Goal: Task Accomplishment & Management: Use online tool/utility

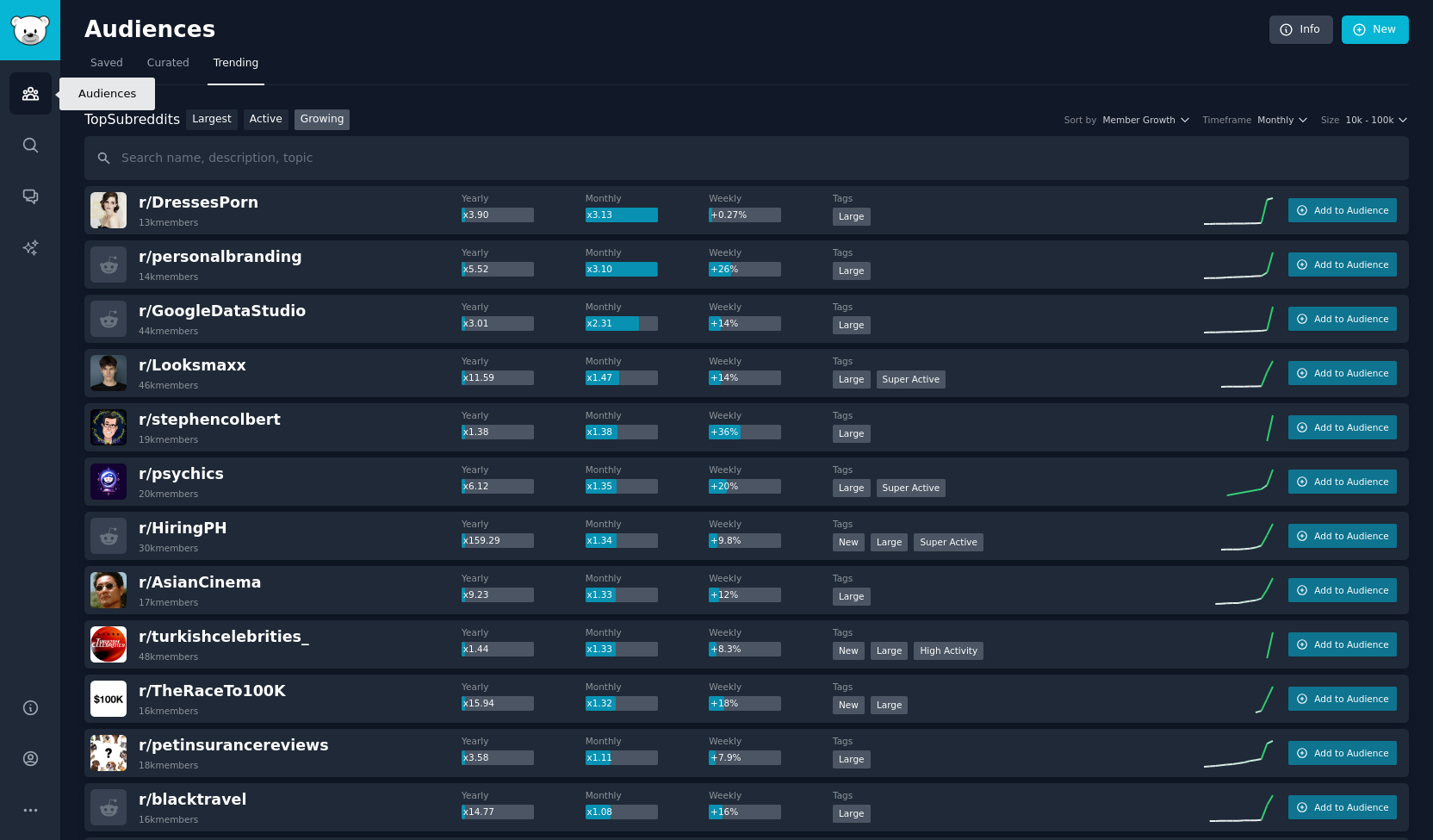
click at [43, 81] on link "Audiences" at bounding box center [30, 93] width 42 height 42
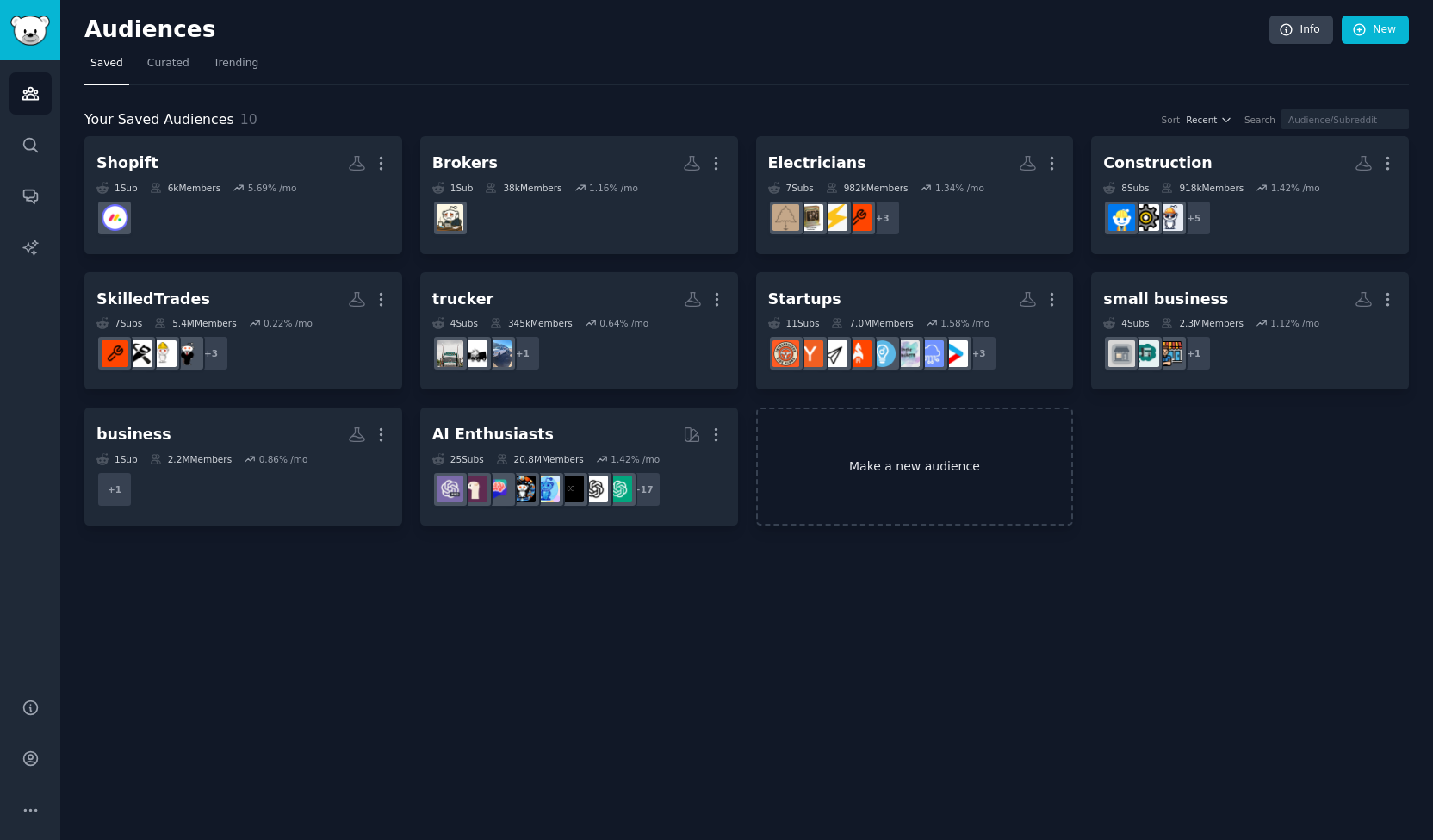
click at [867, 468] on link "Make a new audience" at bounding box center [914, 466] width 318 height 118
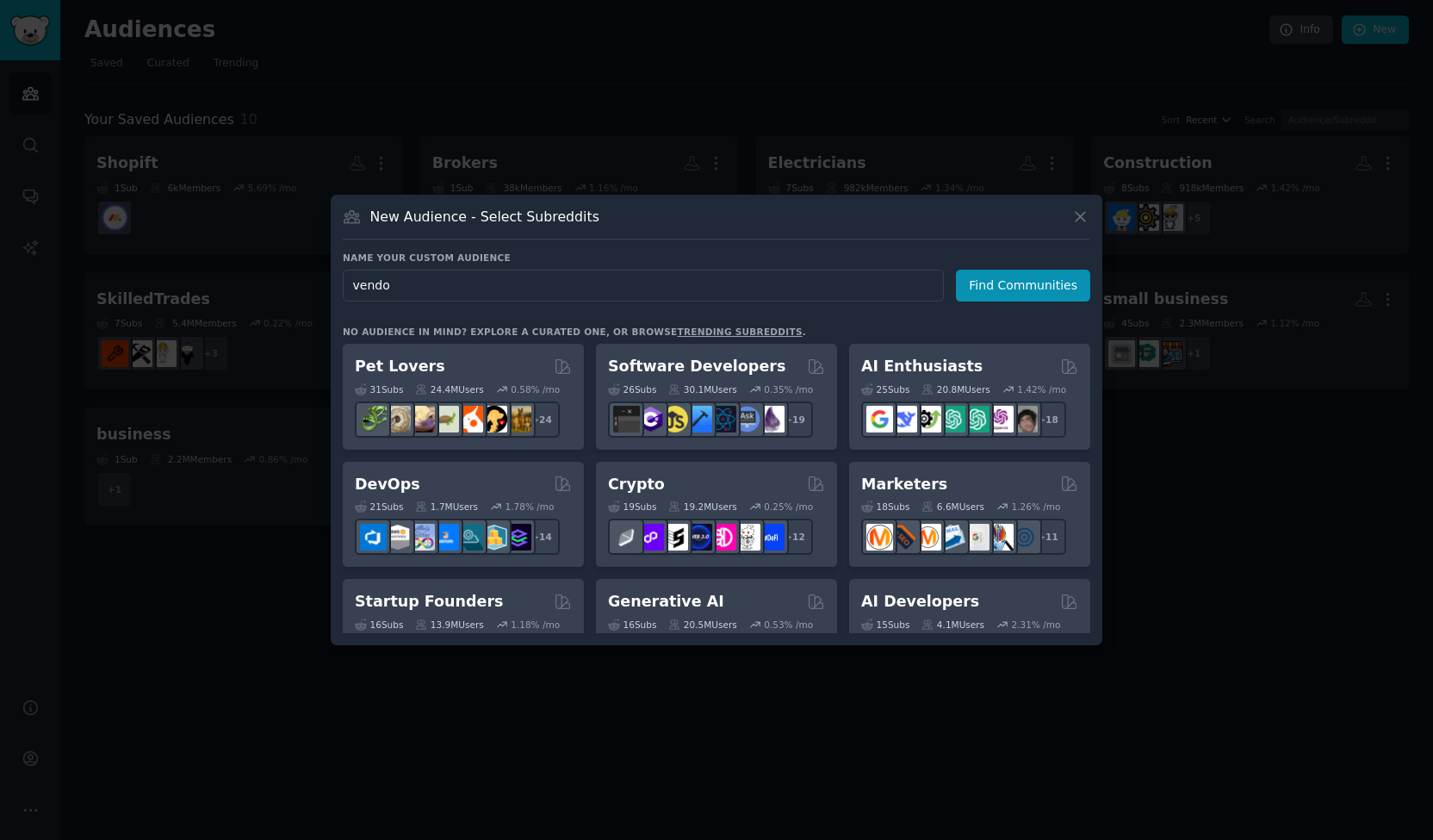
type input "vendor"
click button "Find Communities" at bounding box center [1023, 286] width 135 height 32
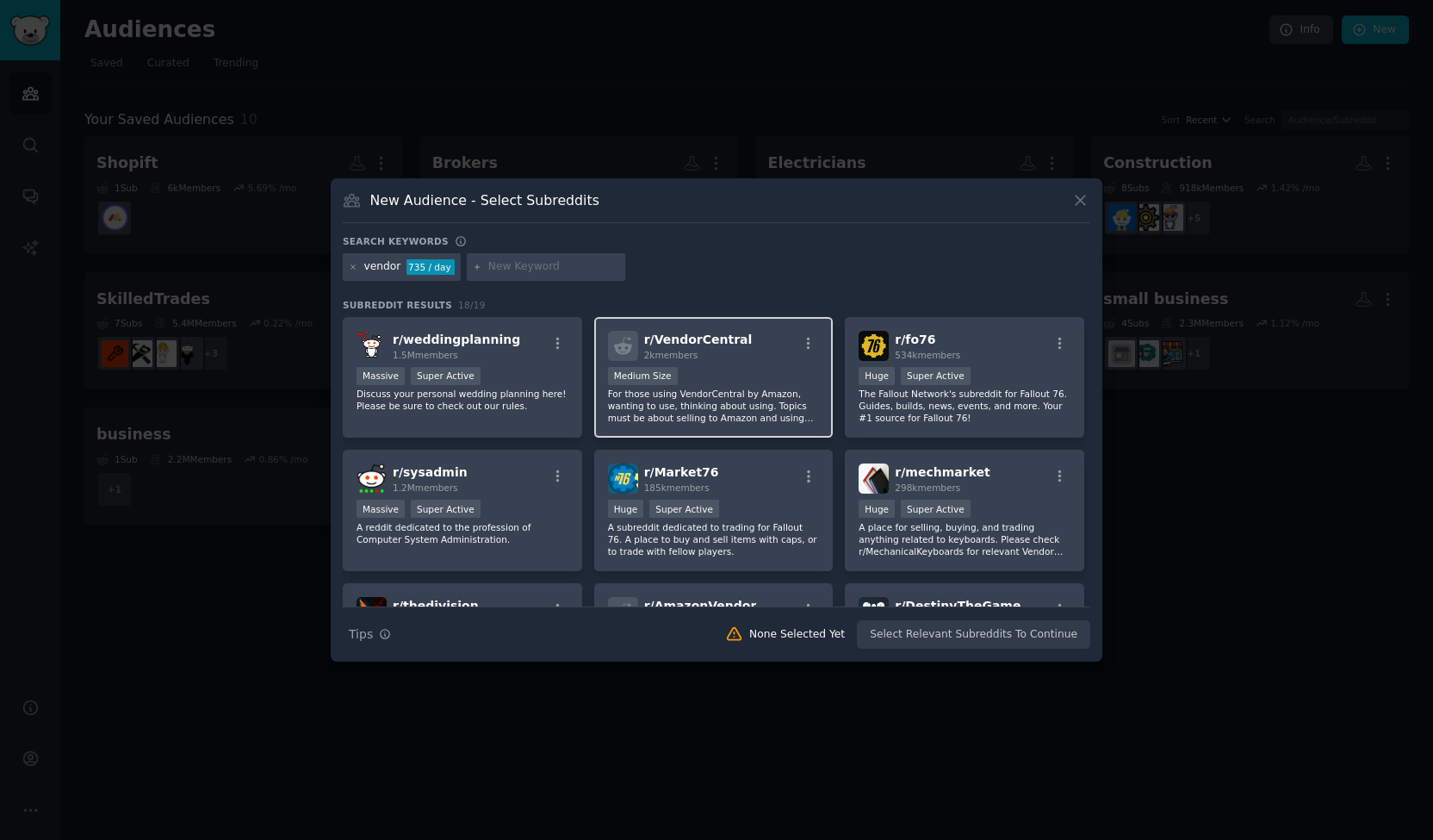
click at [760, 384] on div "1000 - 10,000 members Medium Size" at bounding box center [714, 377] width 212 height 22
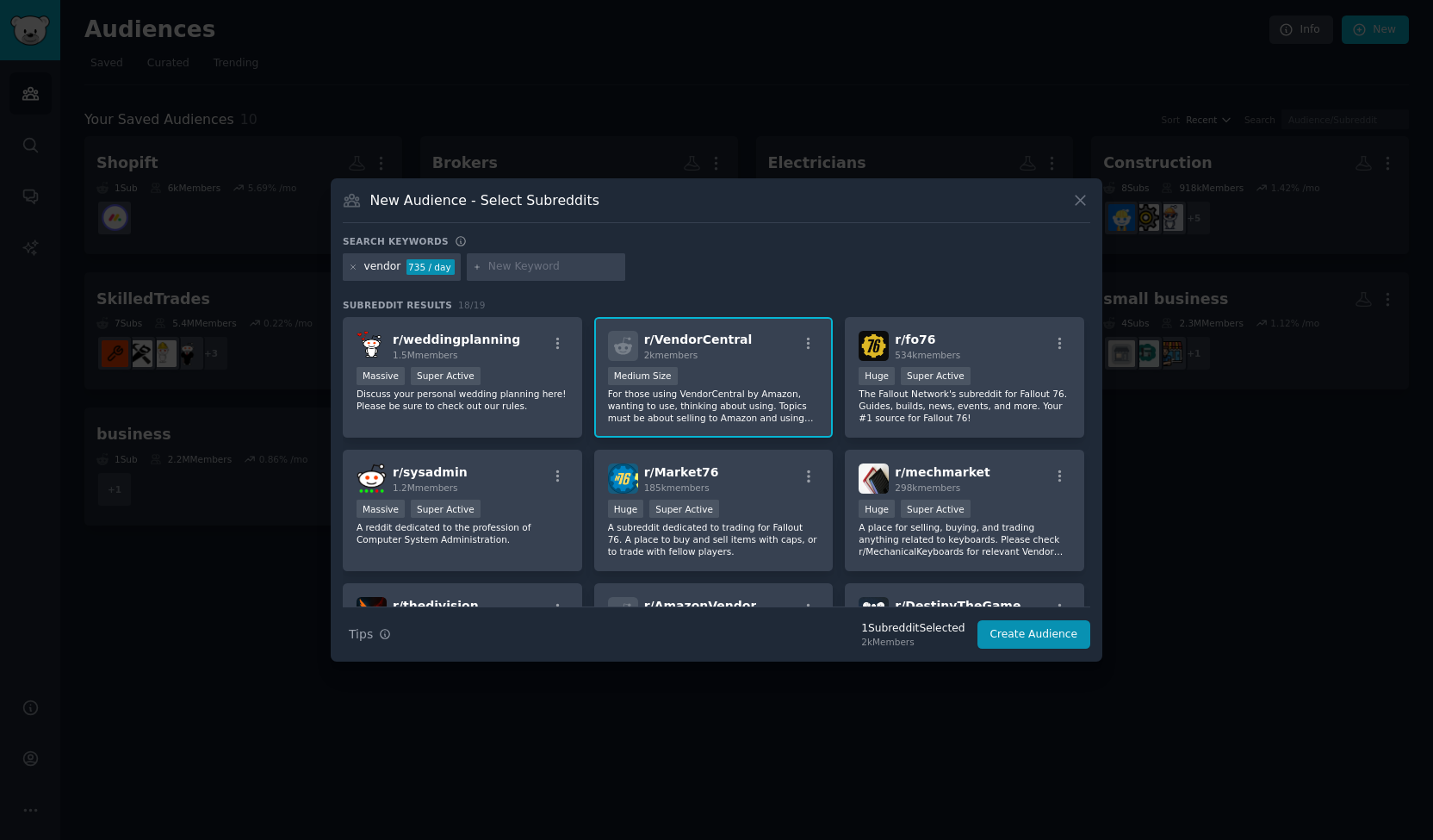
scroll to position [1, 0]
click at [352, 269] on icon at bounding box center [354, 268] width 9 height 9
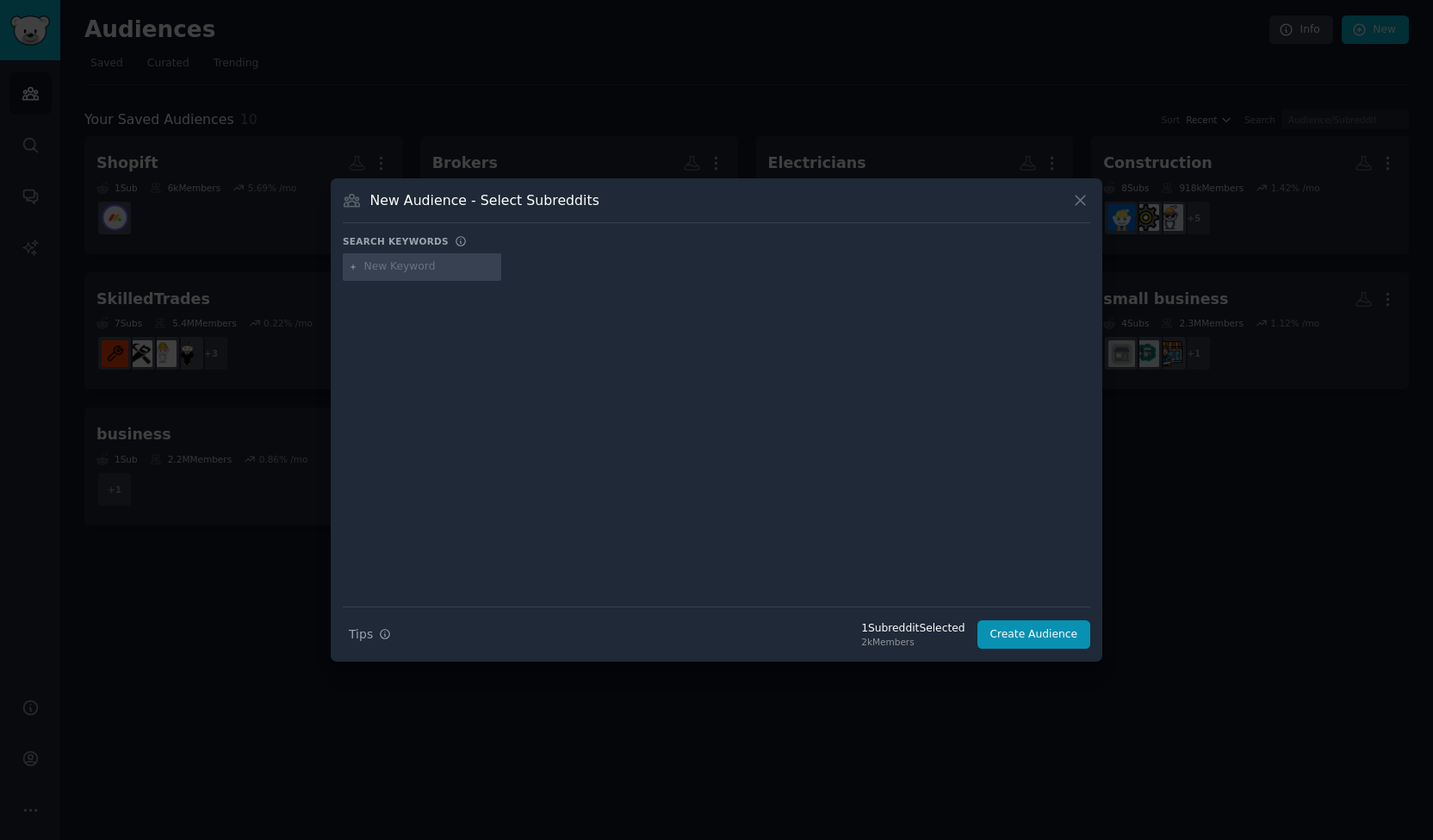
click at [443, 261] on input "text" at bounding box center [429, 267] width 131 height 15
paste input "MechanicAdvice"
type input "Mechanic"
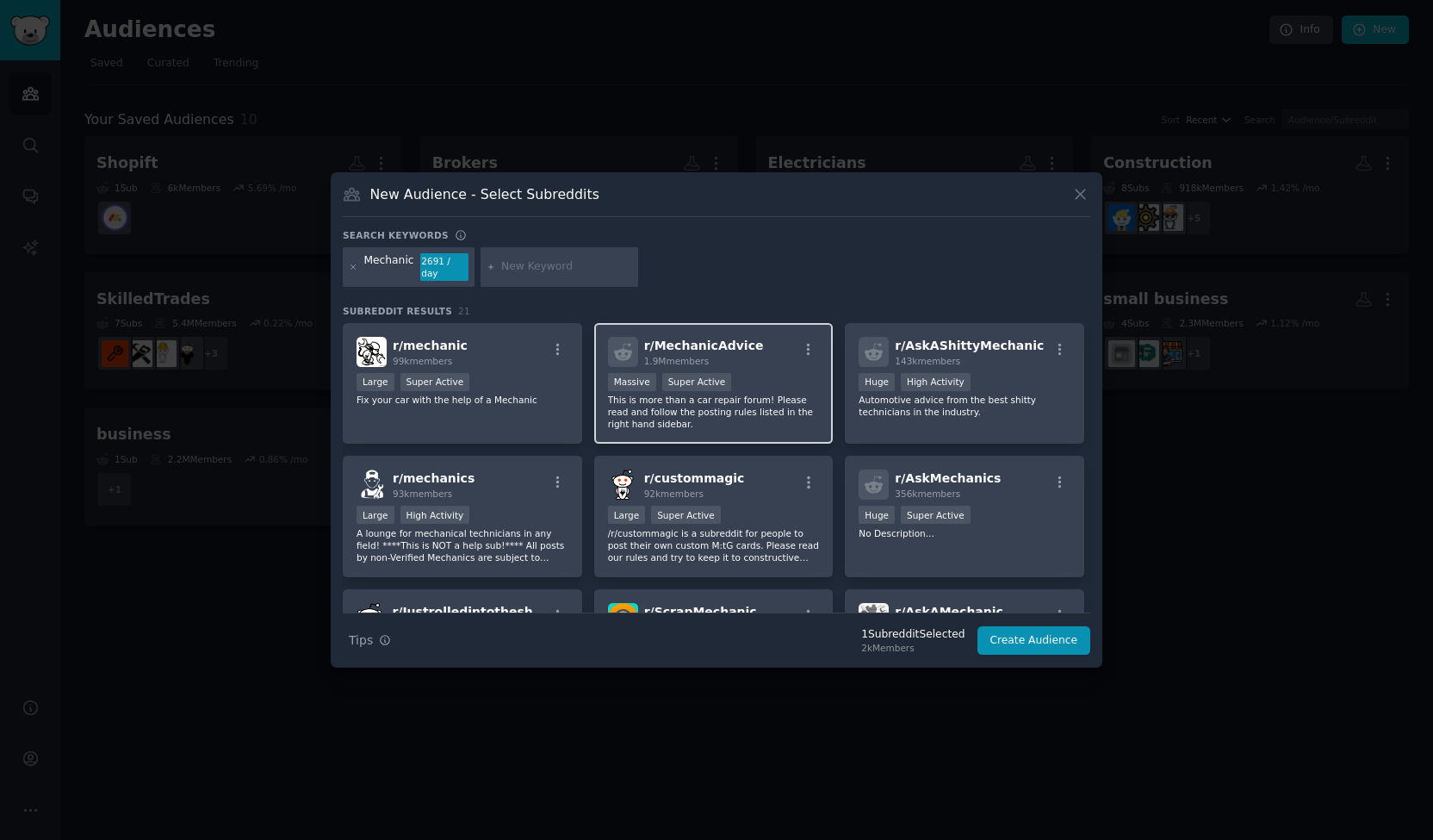
click at [693, 419] on p "This is more than a car repair forum! Please read and follow the posting rules …" at bounding box center [714, 412] width 212 height 36
click at [1027, 630] on button "Create Audience" at bounding box center [1034, 640] width 114 height 29
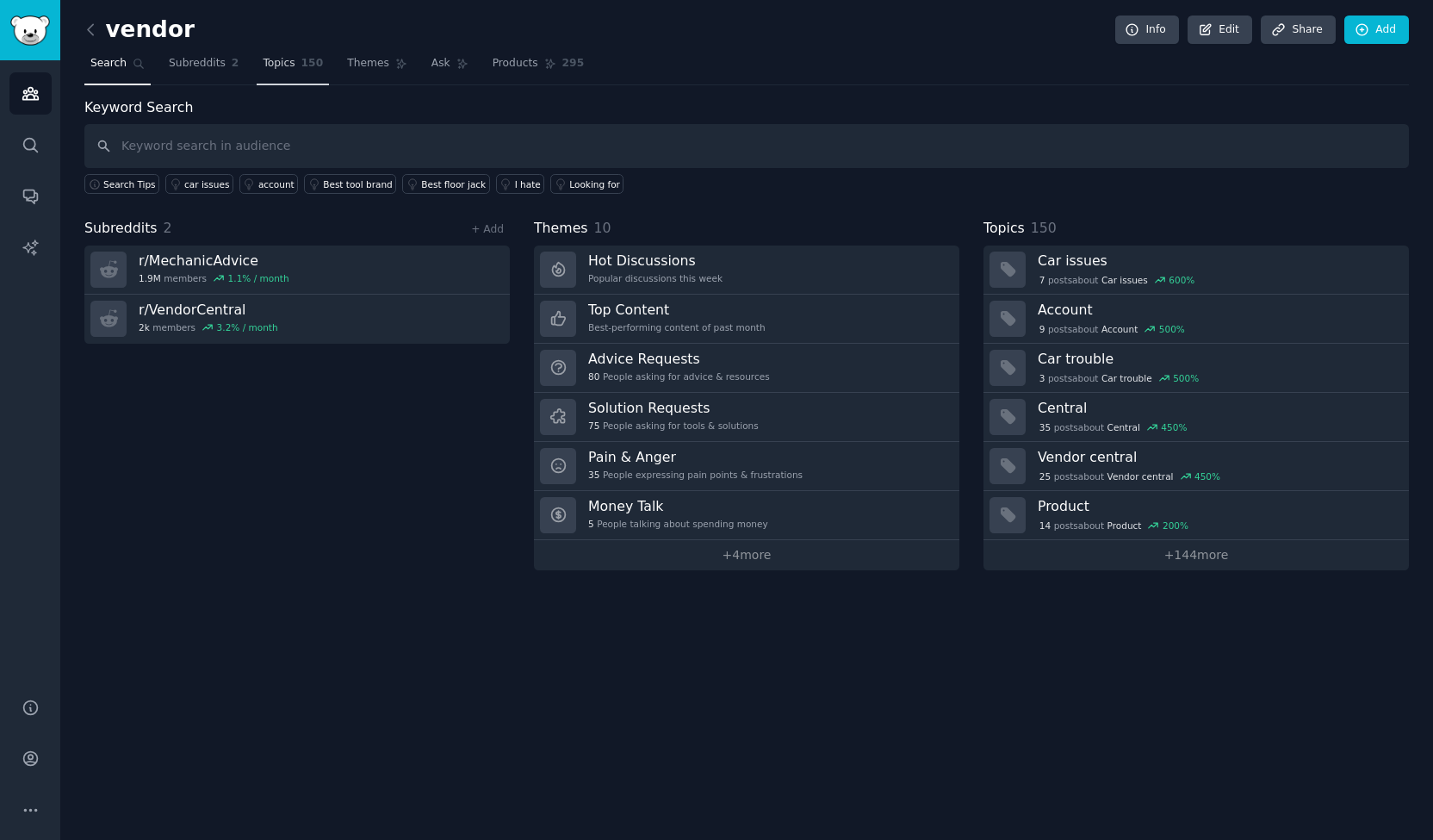
click at [273, 59] on span "Topics" at bounding box center [279, 63] width 32 height 15
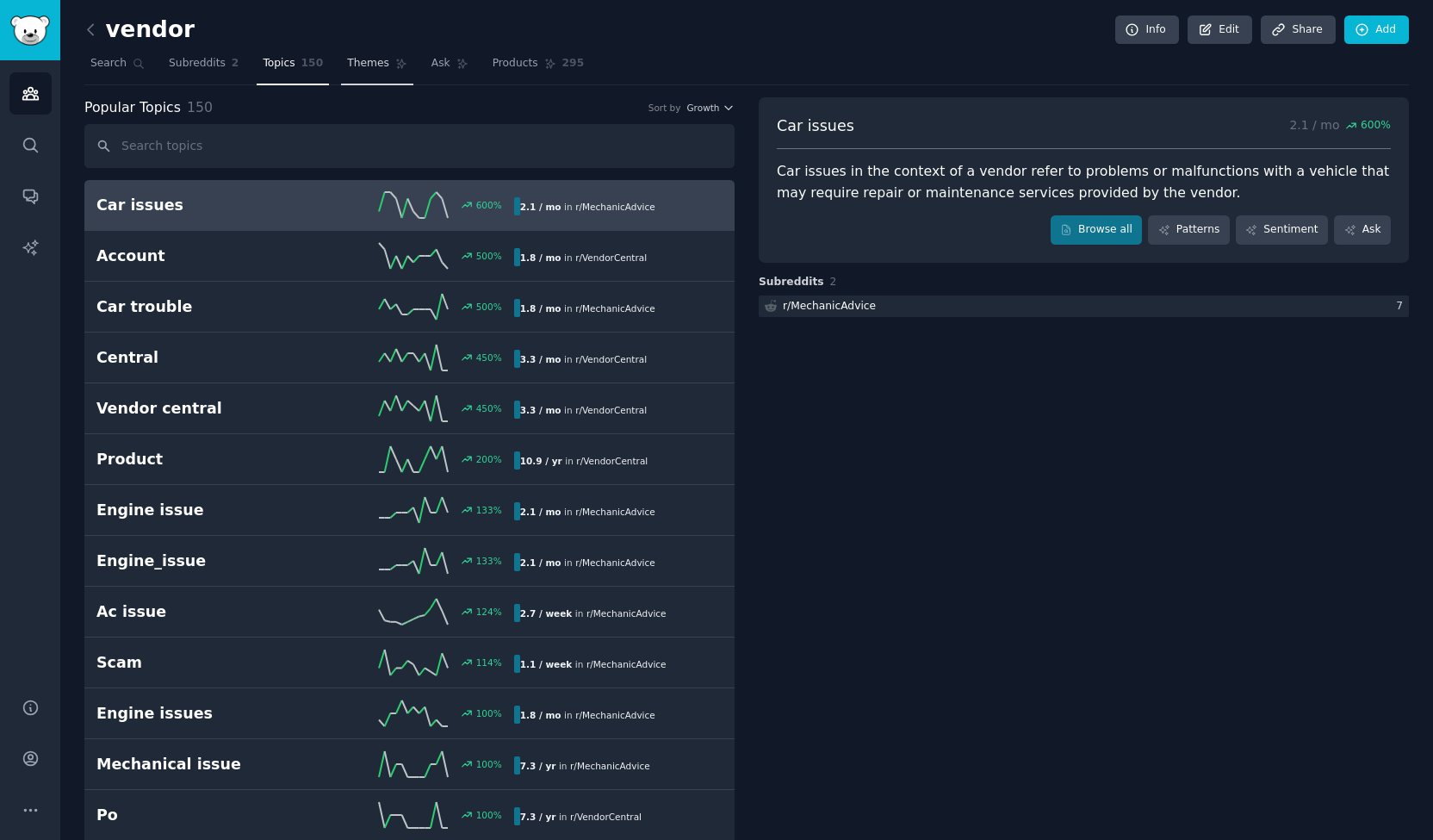
click at [341, 63] on link "Themes" at bounding box center [377, 67] width 73 height 35
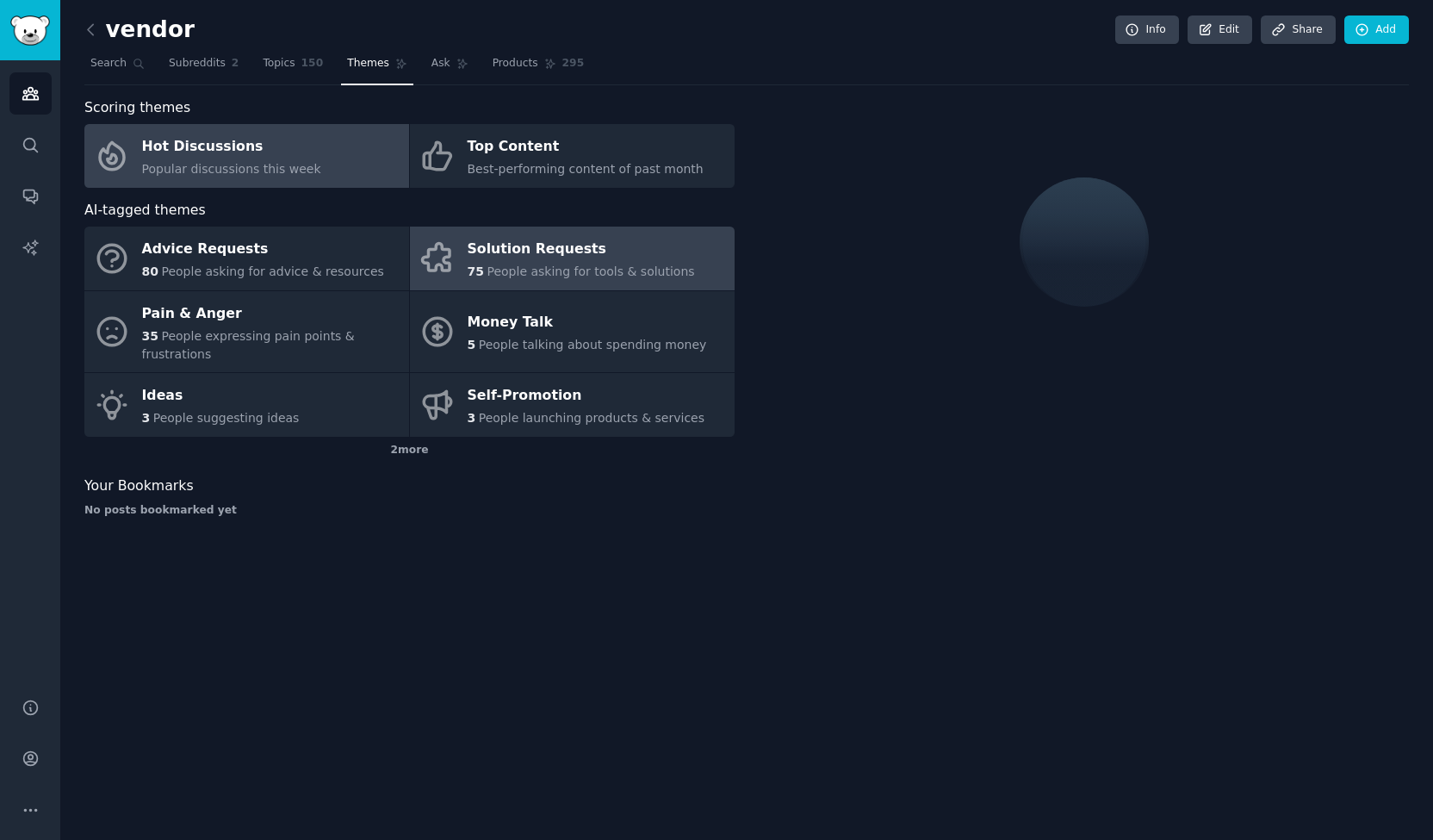
click at [476, 265] on span "75" at bounding box center [475, 271] width 16 height 14
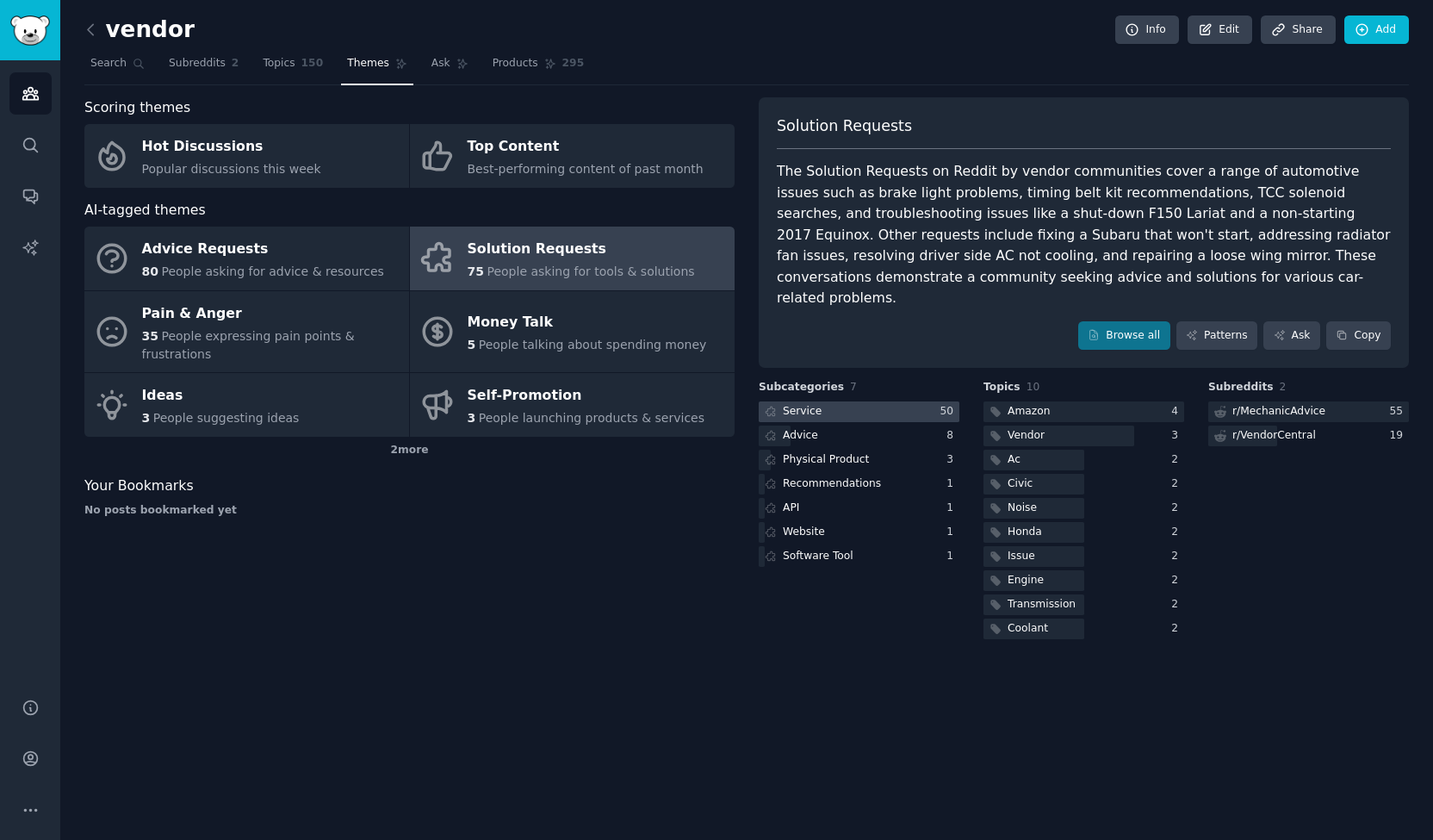
click at [872, 402] on div at bounding box center [859, 412] width 201 height 22
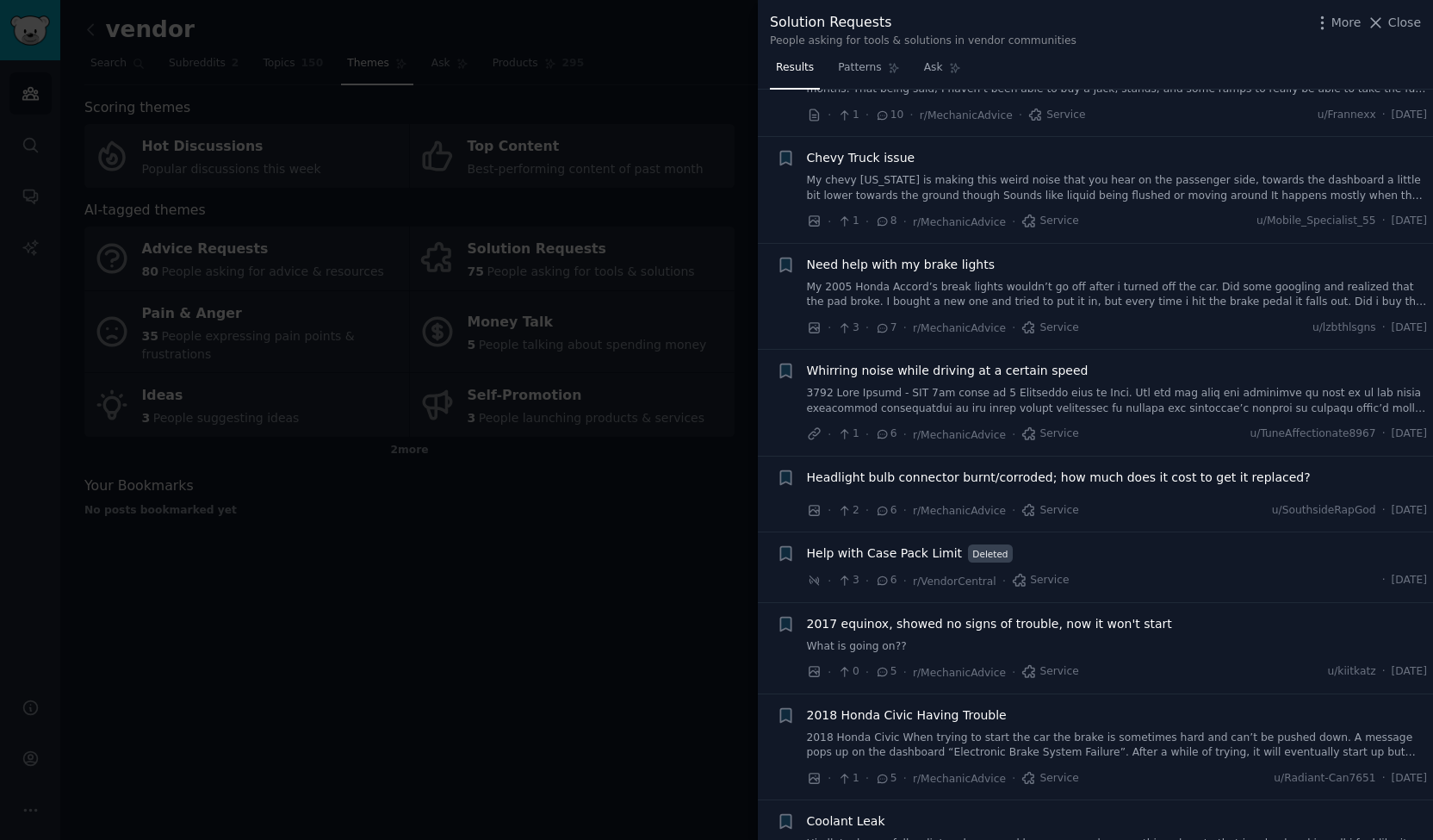
scroll to position [673, 0]
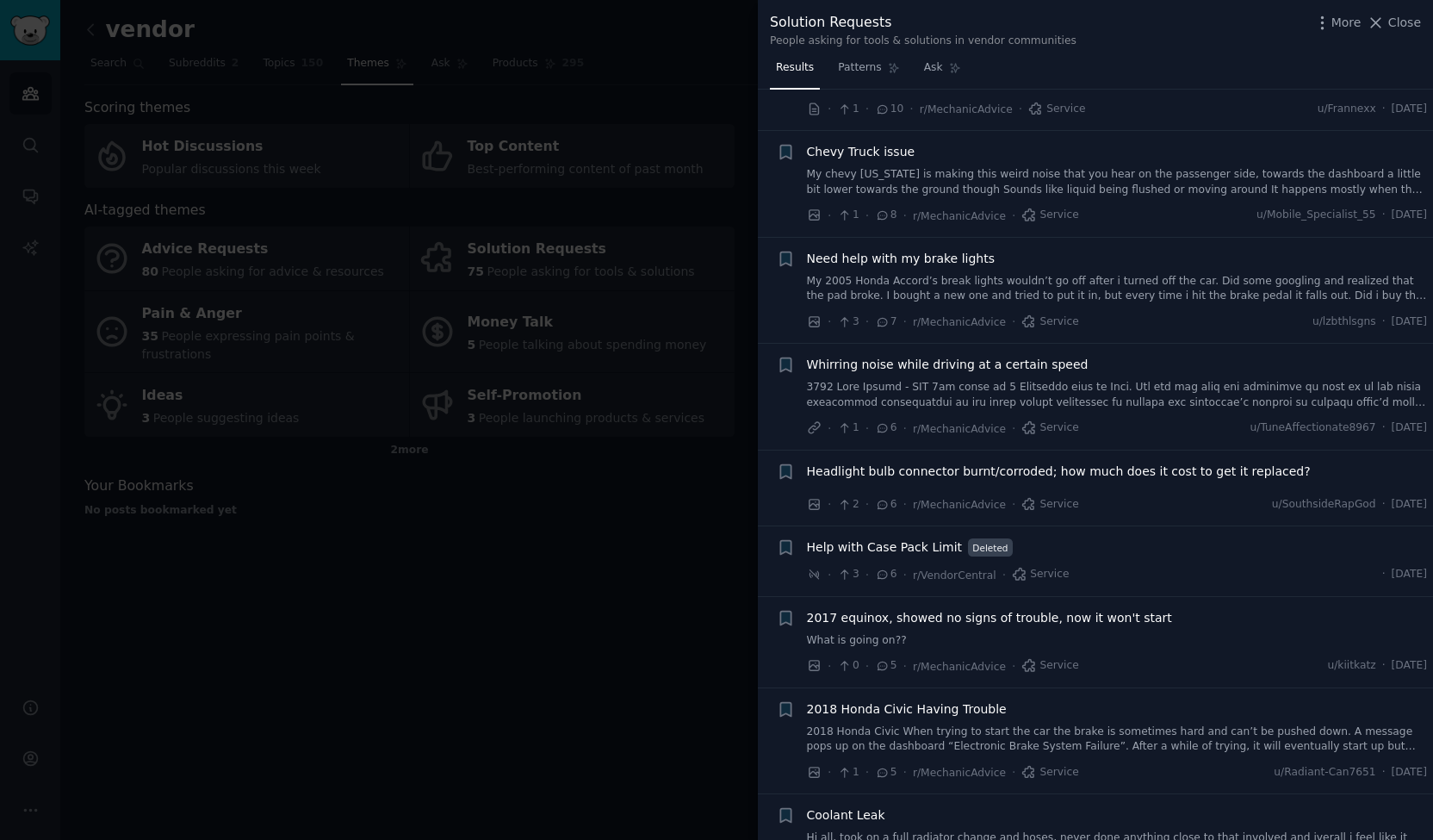
click at [467, 619] on div at bounding box center [716, 420] width 1433 height 840
